Goal: Find specific page/section: Find specific page/section

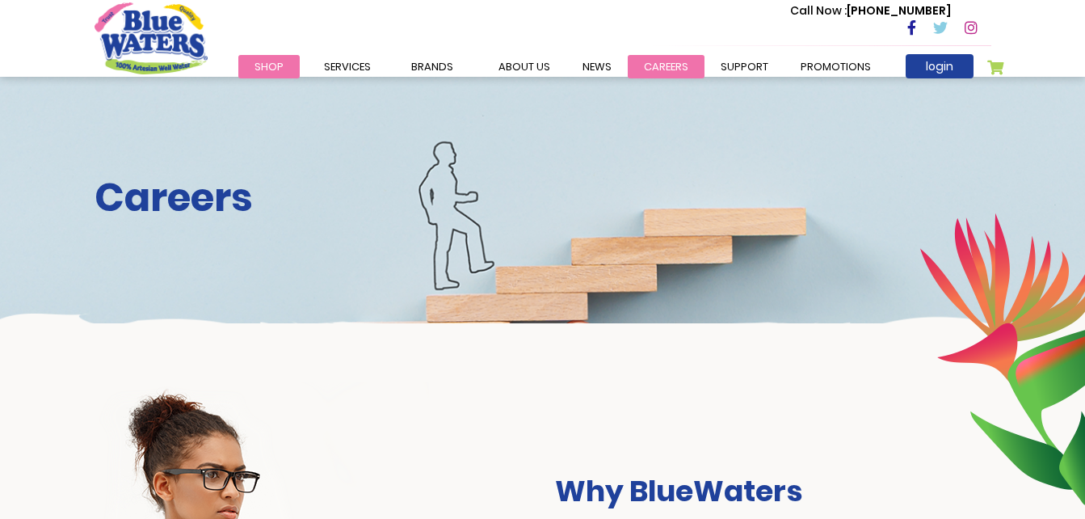
click at [671, 65] on link "careers" at bounding box center [666, 66] width 77 height 23
click at [678, 65] on link "careers" at bounding box center [666, 66] width 77 height 23
